Goal: Obtain resource: Obtain resource

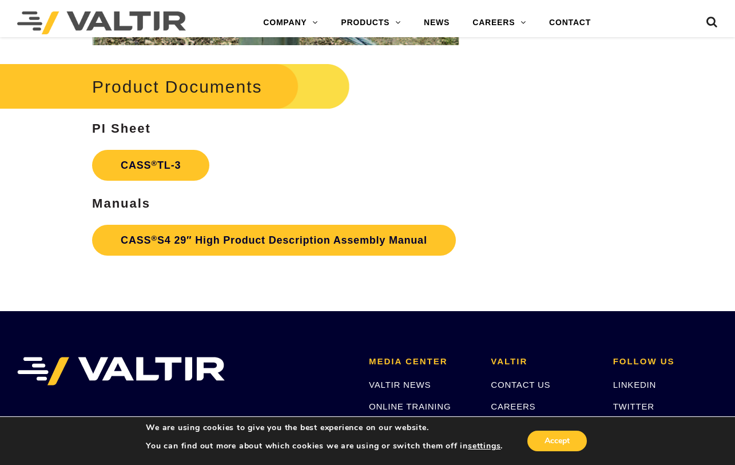
scroll to position [1714, 0]
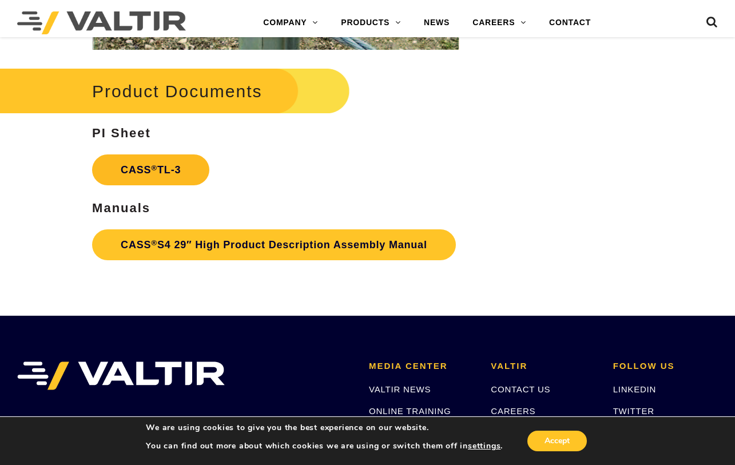
click at [147, 154] on link "CASS ® TL-3" at bounding box center [150, 169] width 117 height 31
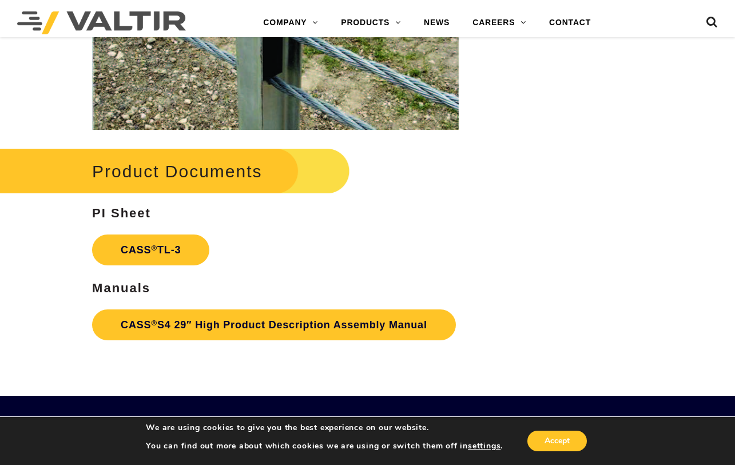
scroll to position [1635, 0]
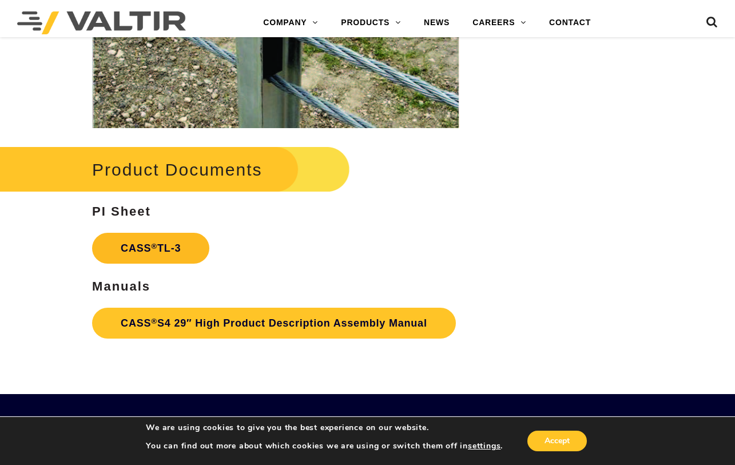
click at [193, 236] on link "CASS ® TL-3" at bounding box center [150, 248] width 117 height 31
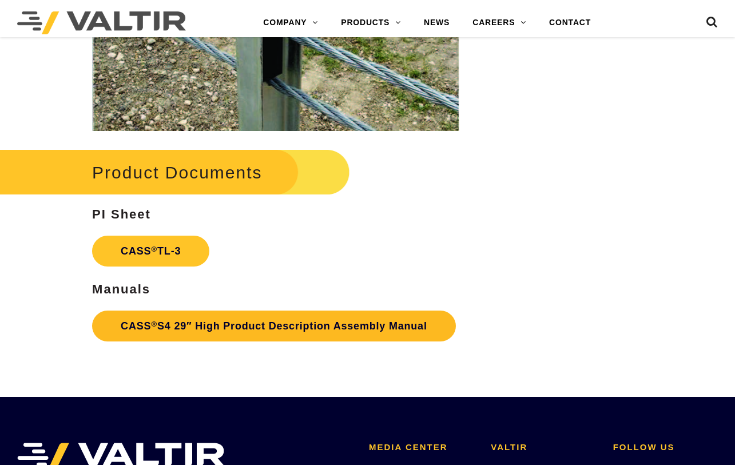
scroll to position [1635, 0]
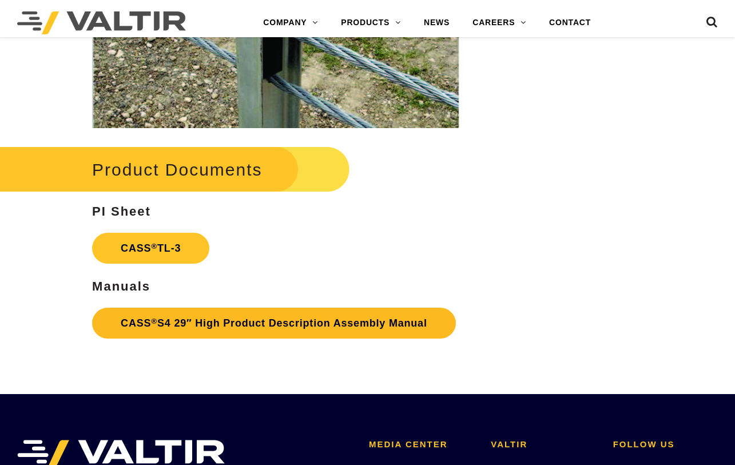
click at [225, 326] on link "CASS ® S4 29″ High Product Description Assembly Manual" at bounding box center [274, 323] width 364 height 31
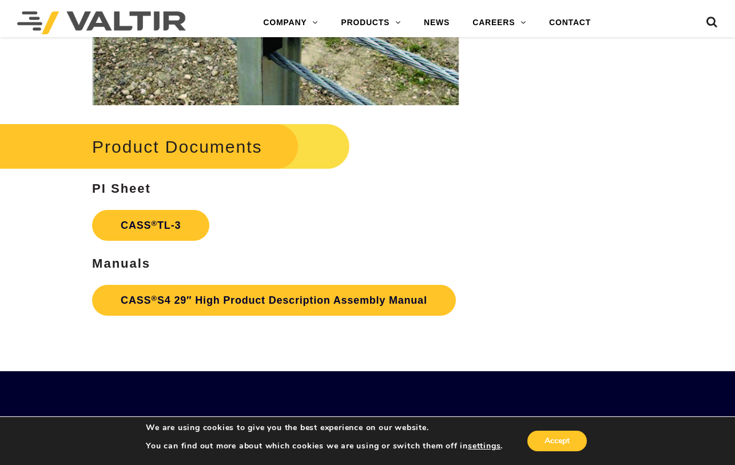
scroll to position [1659, 0]
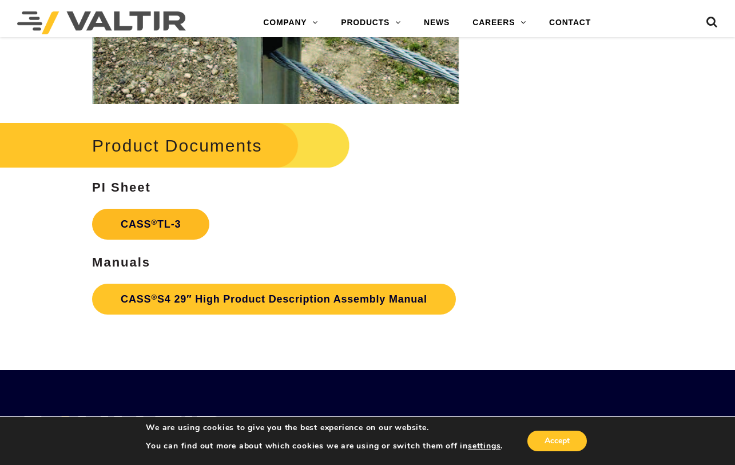
click at [194, 218] on link "CASS ® TL-3" at bounding box center [150, 224] width 117 height 31
